Goal: Transaction & Acquisition: Download file/media

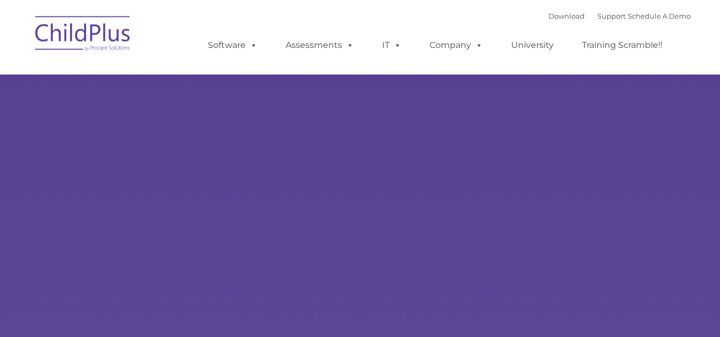
type input ""
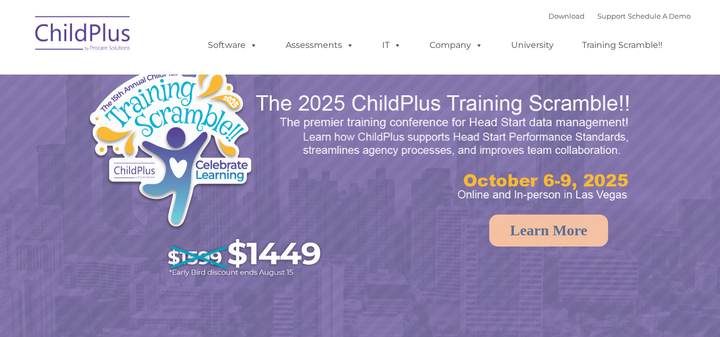
select select "MEDIUM"
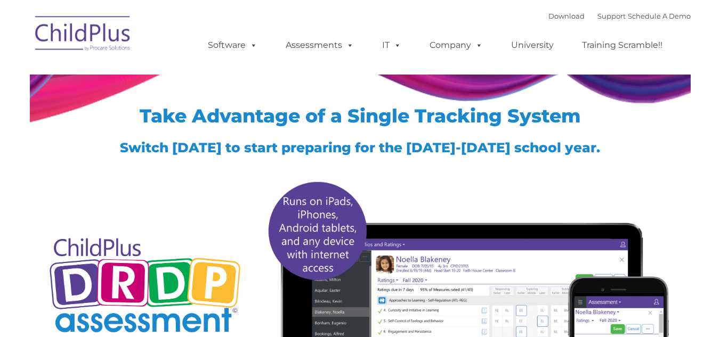
type input ""
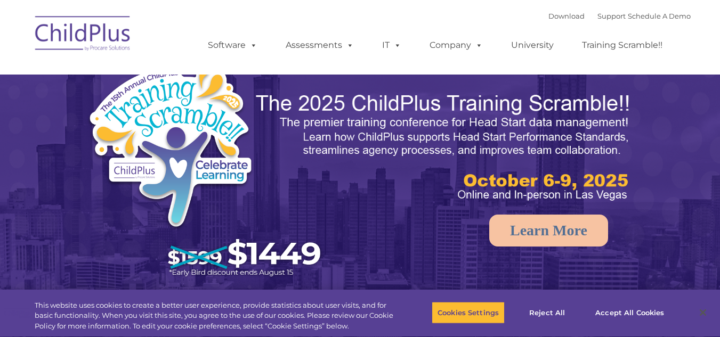
select select "MEDIUM"
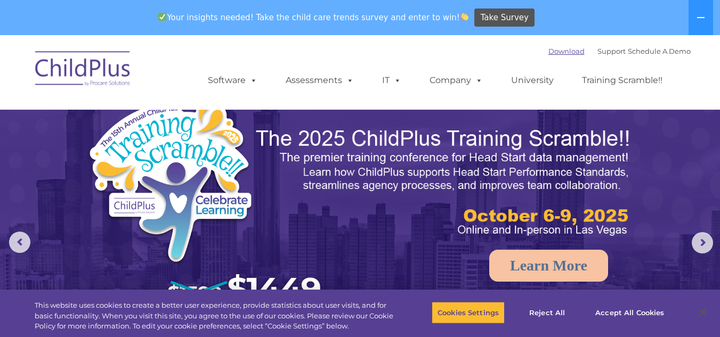
click at [548, 51] on link "Download" at bounding box center [566, 51] width 36 height 9
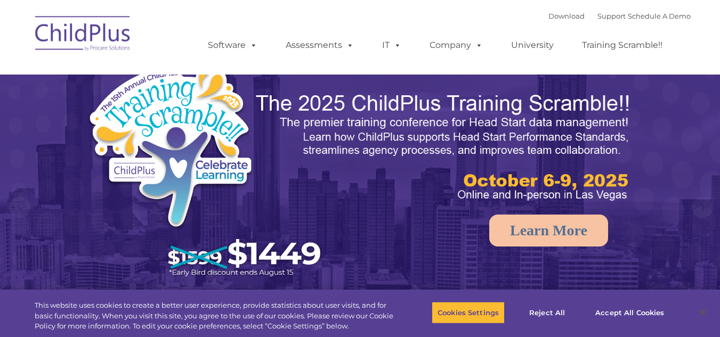
select select "MEDIUM"
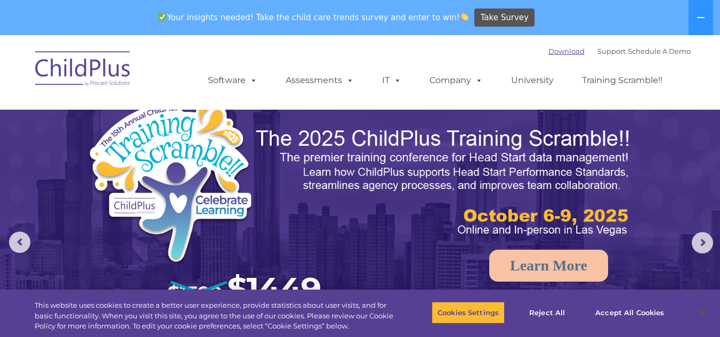
click at [556, 48] on link "Download" at bounding box center [566, 51] width 36 height 9
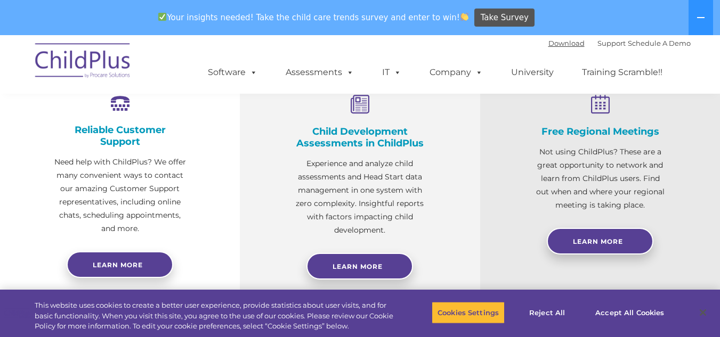
scroll to position [415, 0]
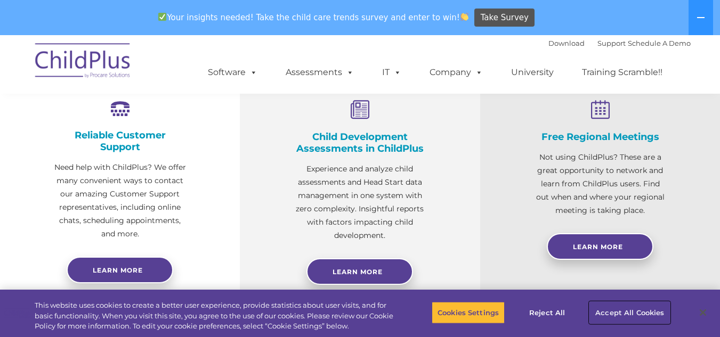
click at [651, 309] on button "Accept All Cookies" at bounding box center [629, 313] width 80 height 22
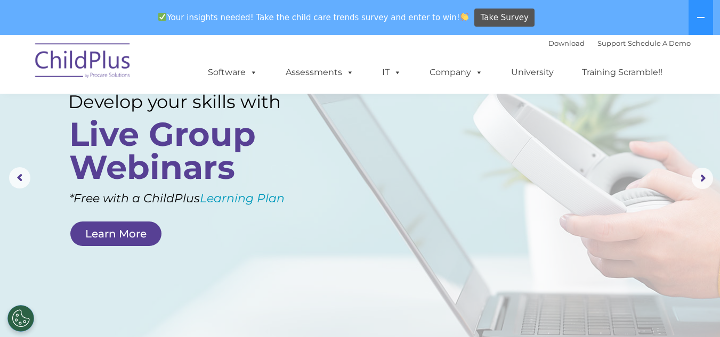
scroll to position [0, 0]
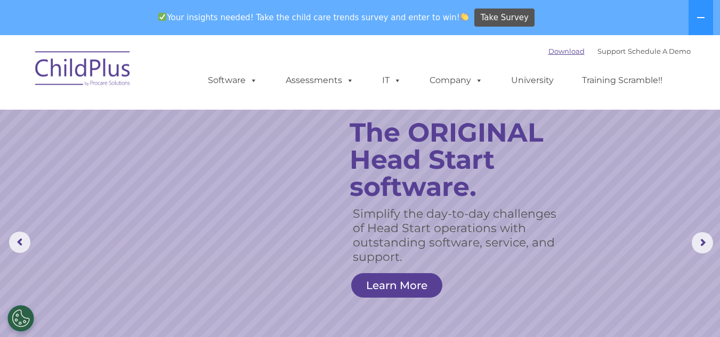
click at [548, 50] on link "Download" at bounding box center [566, 51] width 36 height 9
